Goal: Check status: Check status

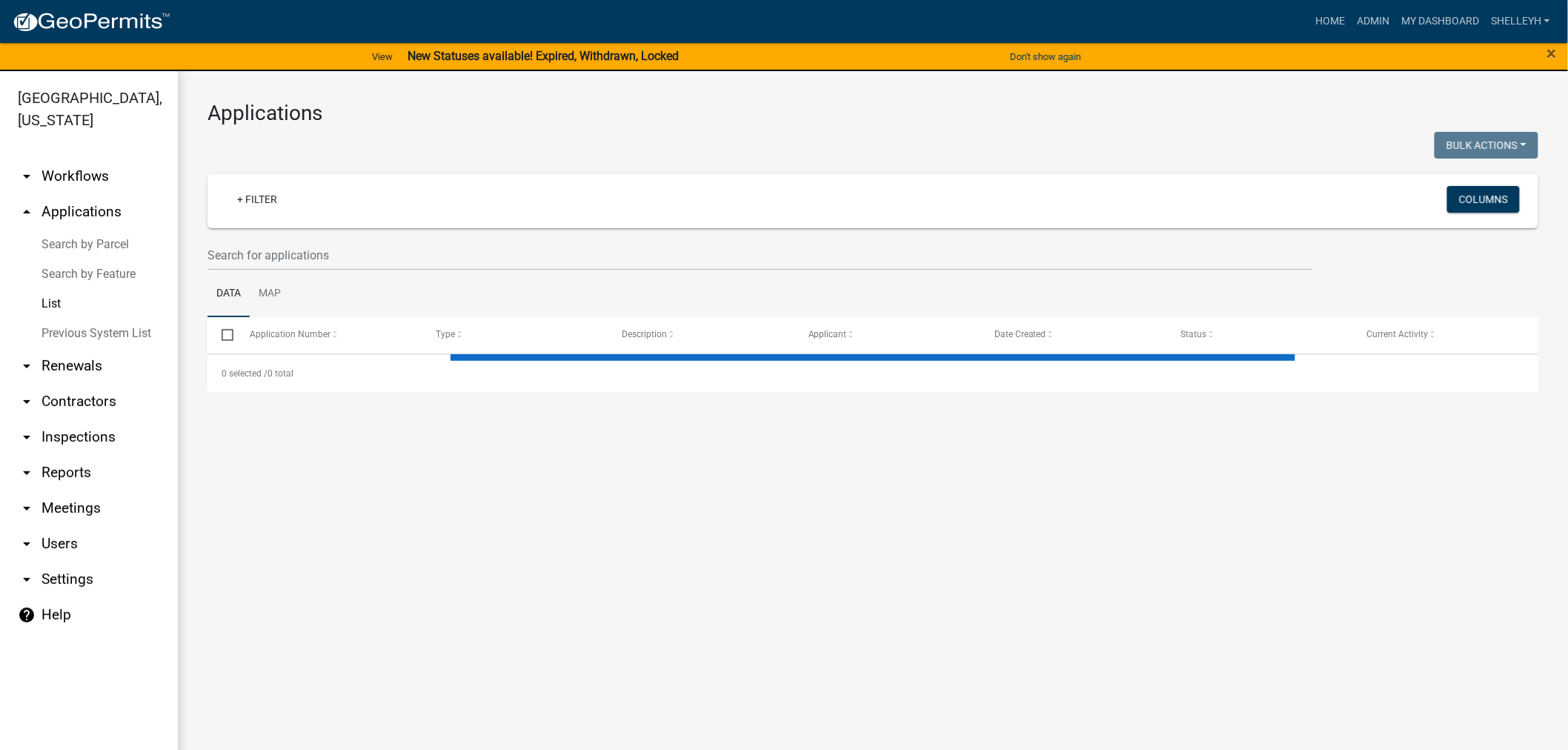
select select "1: 25"
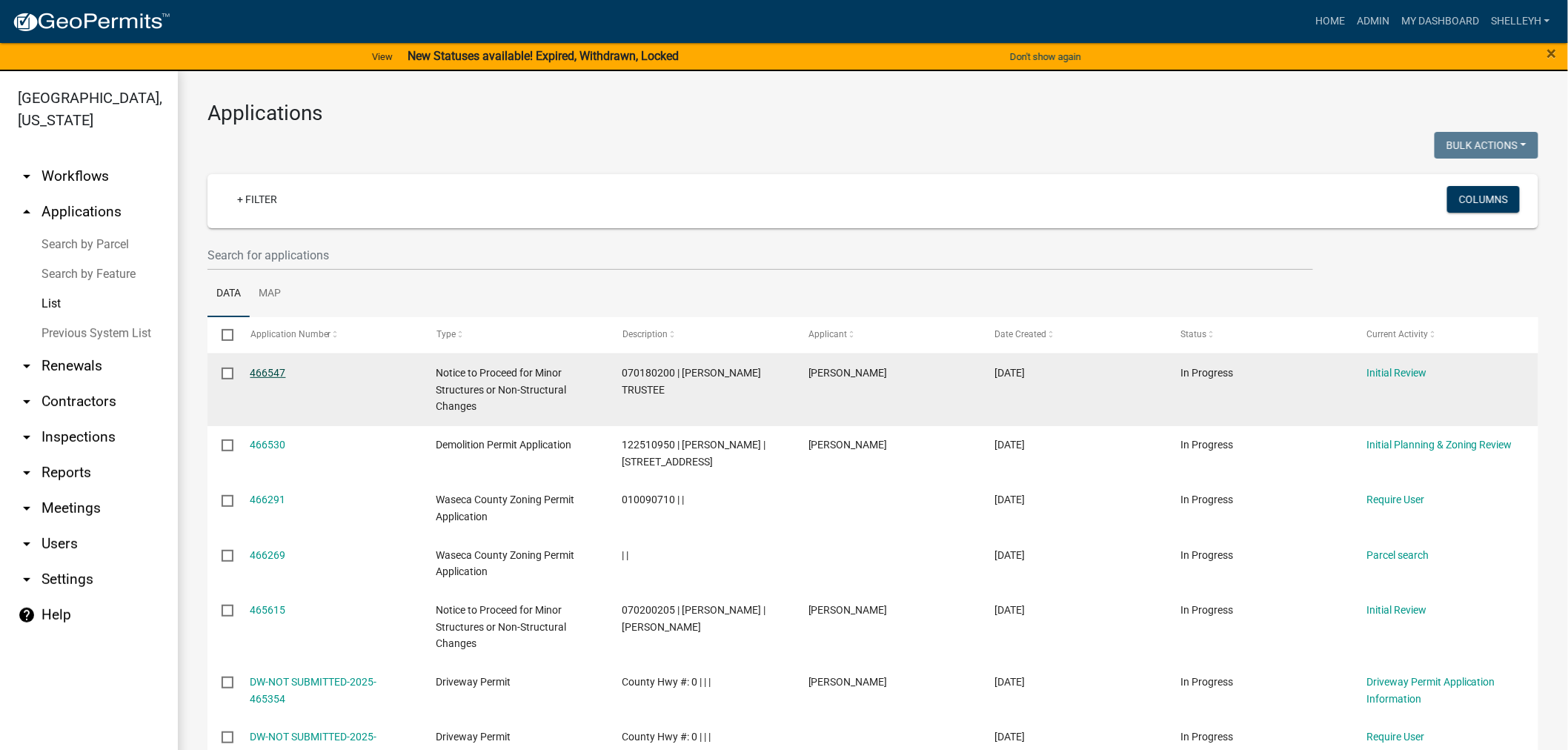
click at [264, 372] on link "466547" at bounding box center [268, 373] width 35 height 12
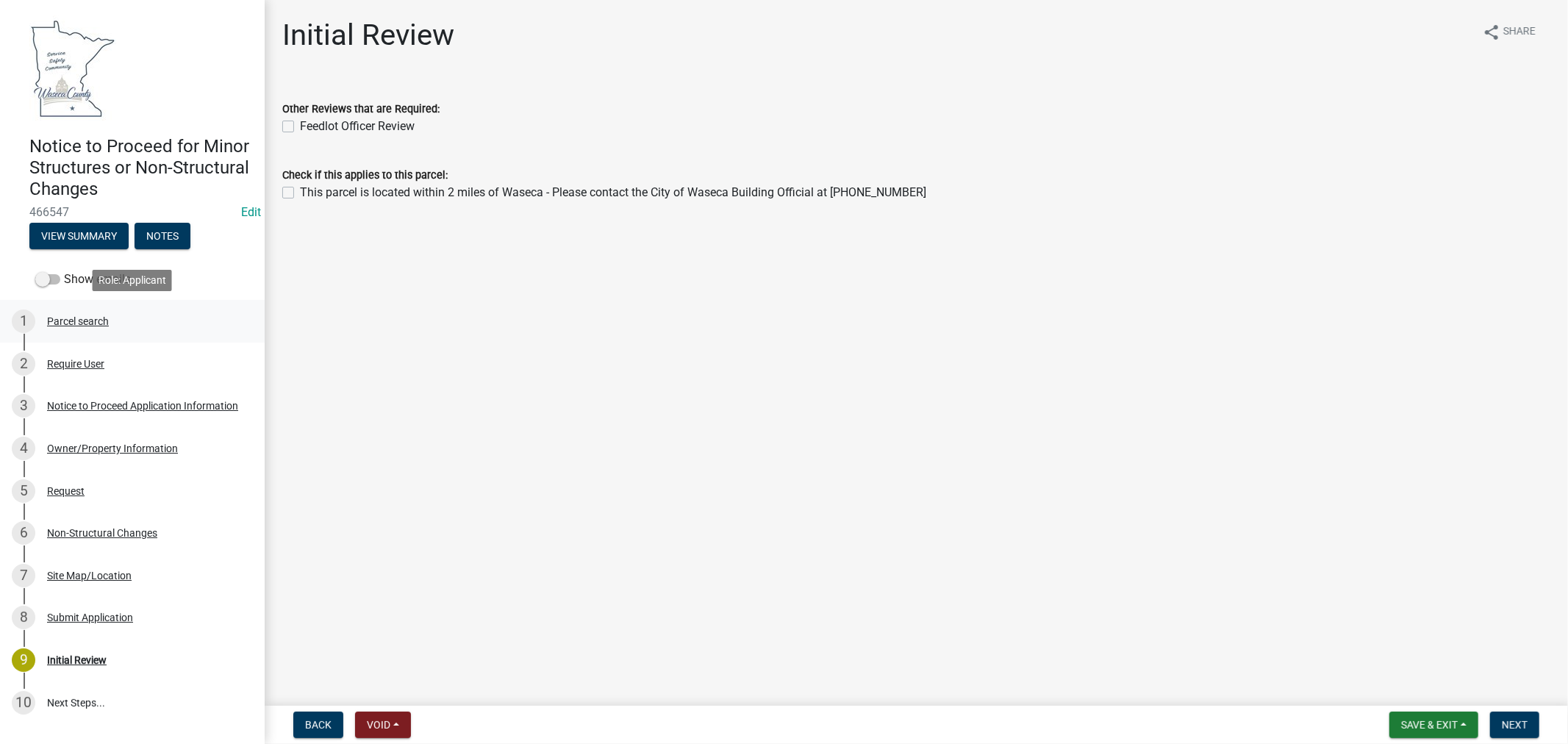
click at [91, 319] on div "Parcel search" at bounding box center [77, 321] width 61 height 10
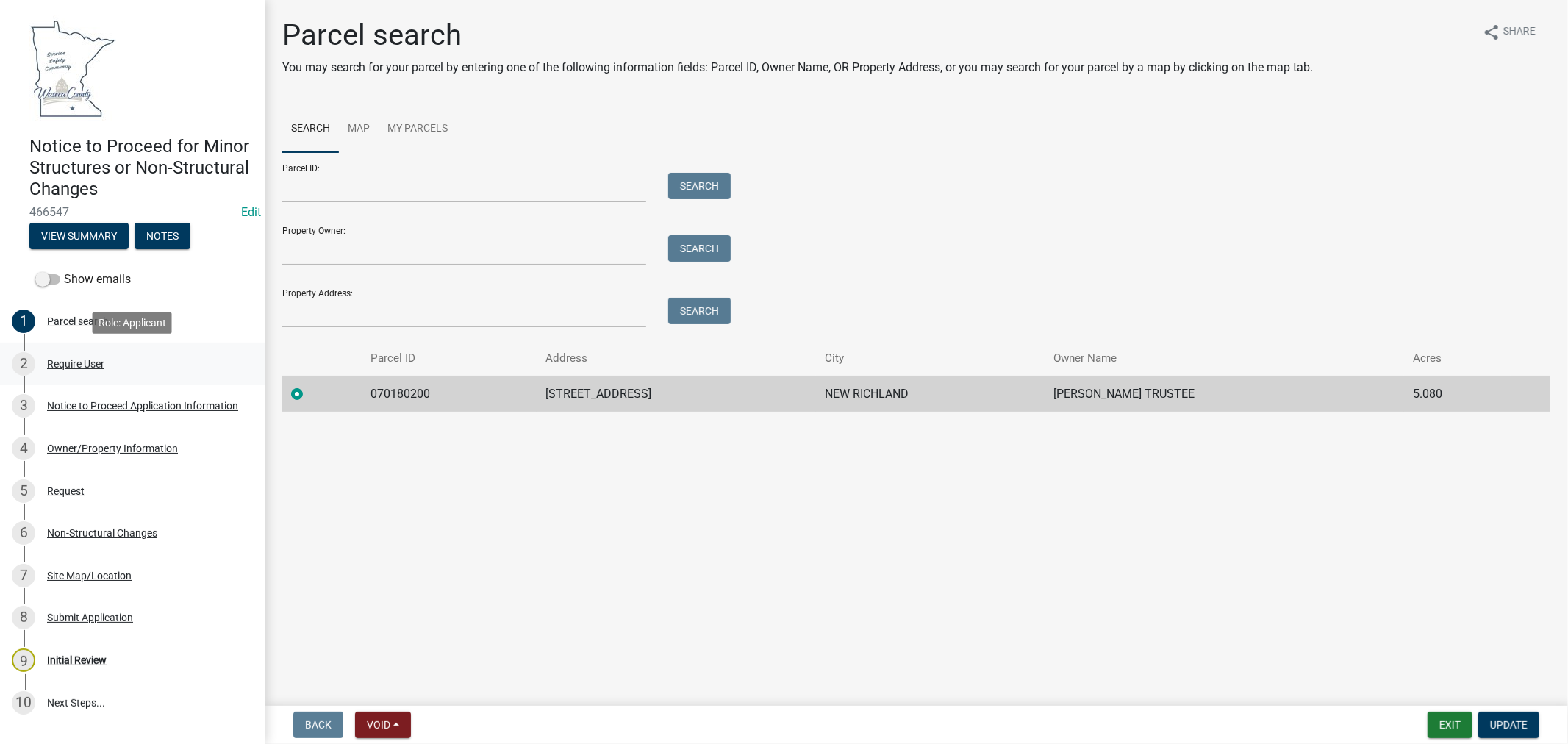
click at [97, 366] on div "Require User" at bounding box center [76, 363] width 57 height 10
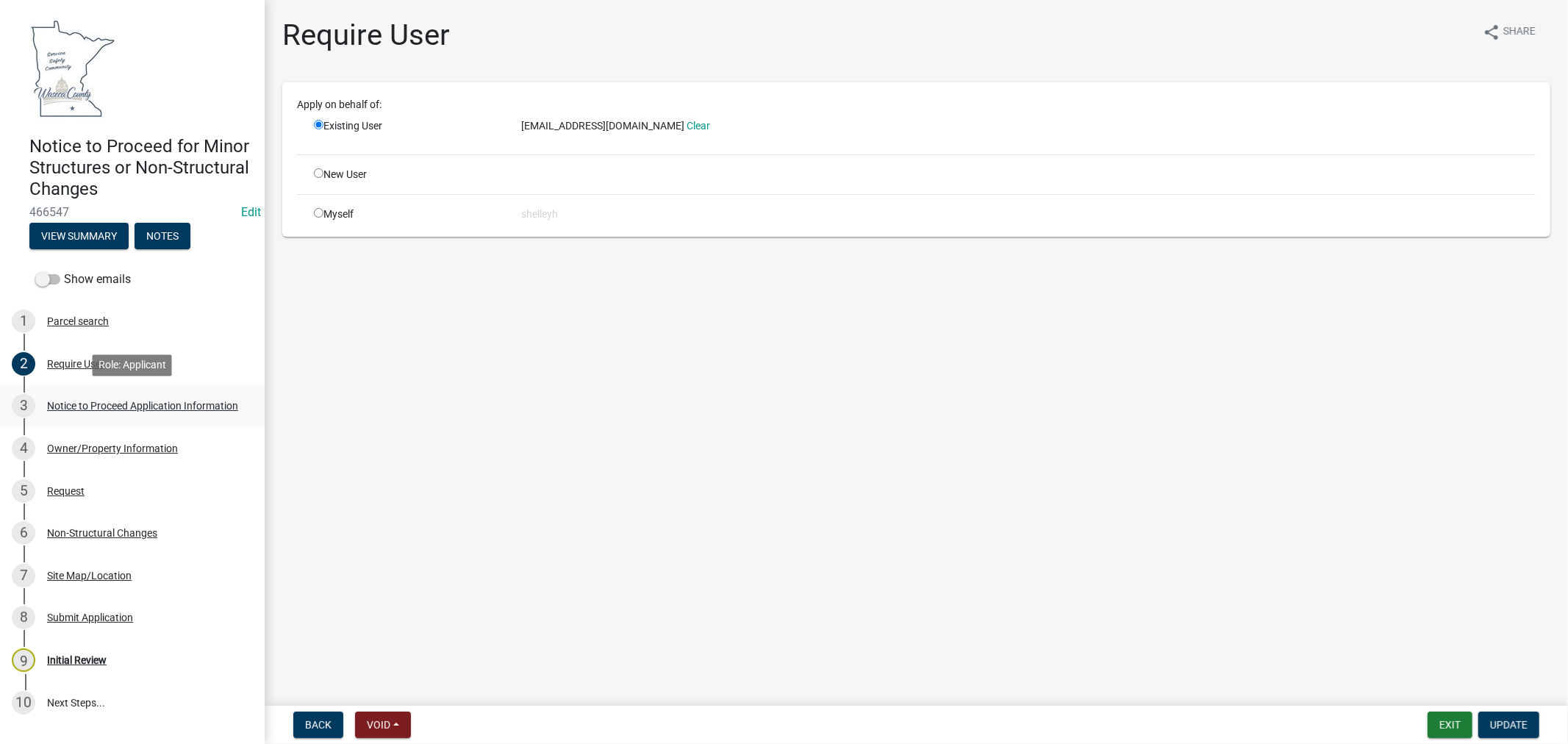
click at [96, 403] on div "Notice to Proceed Application Information" at bounding box center [143, 405] width 191 height 10
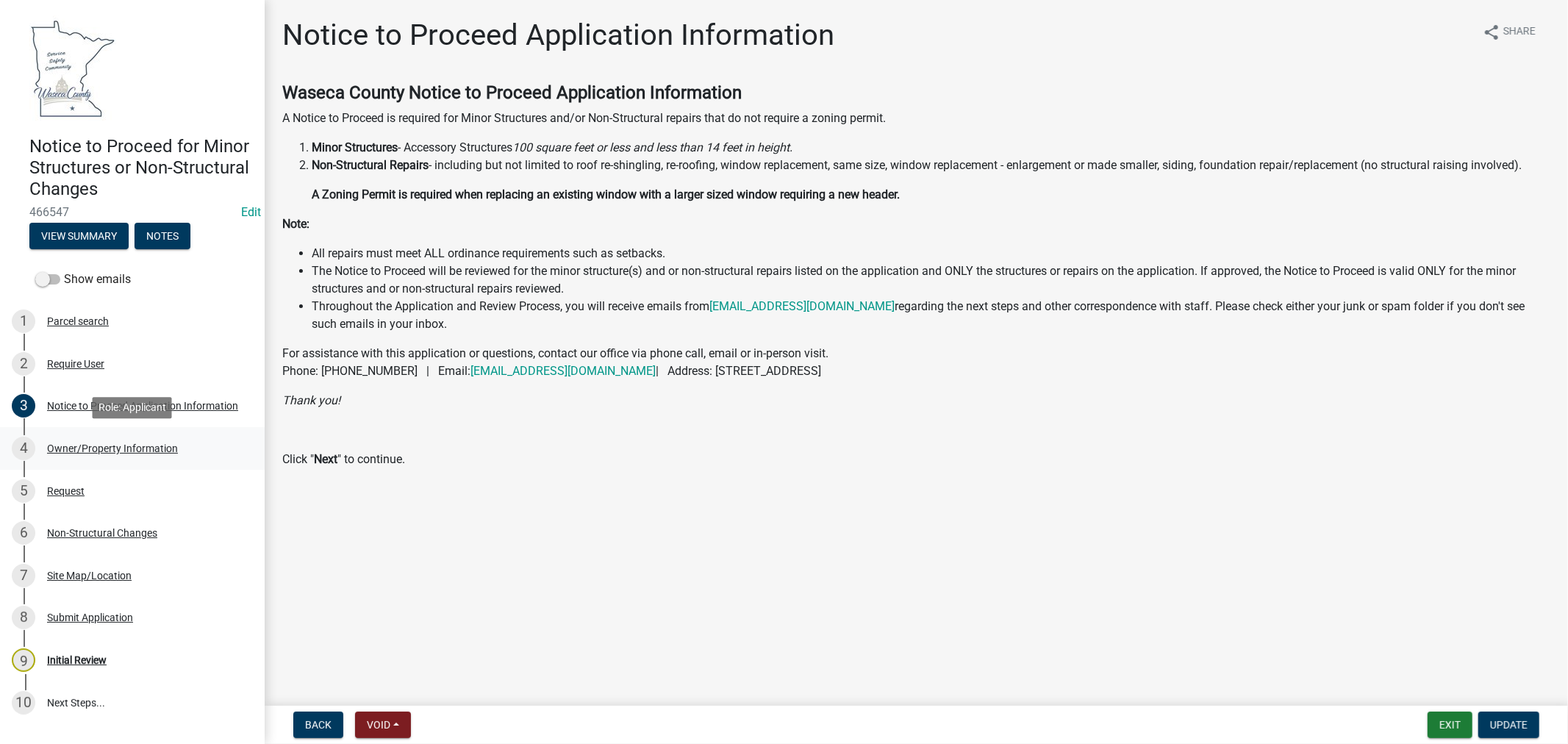
click at [81, 446] on div "Owner/Property Information" at bounding box center [112, 448] width 131 height 10
